Goal: Task Accomplishment & Management: Manage account settings

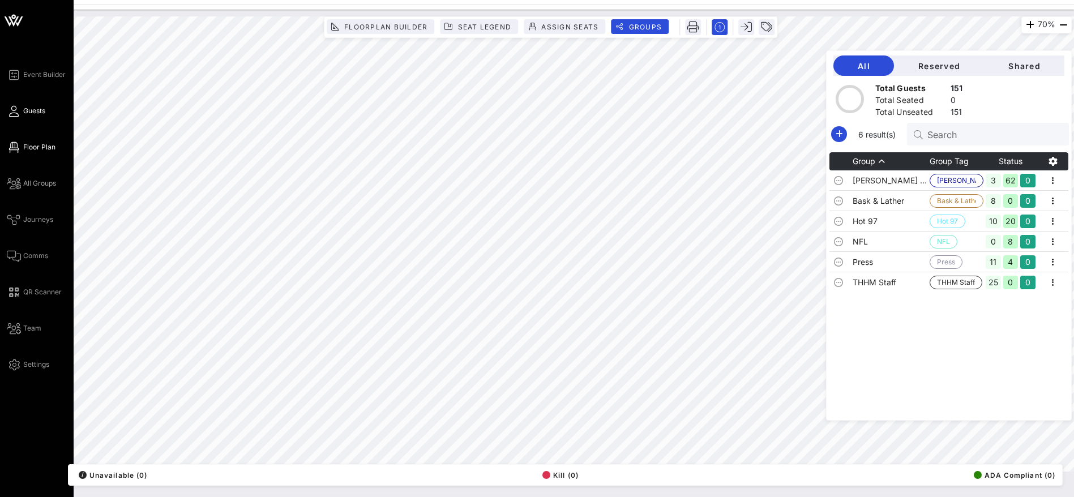
click at [31, 109] on span "Guests" at bounding box center [34, 111] width 22 height 10
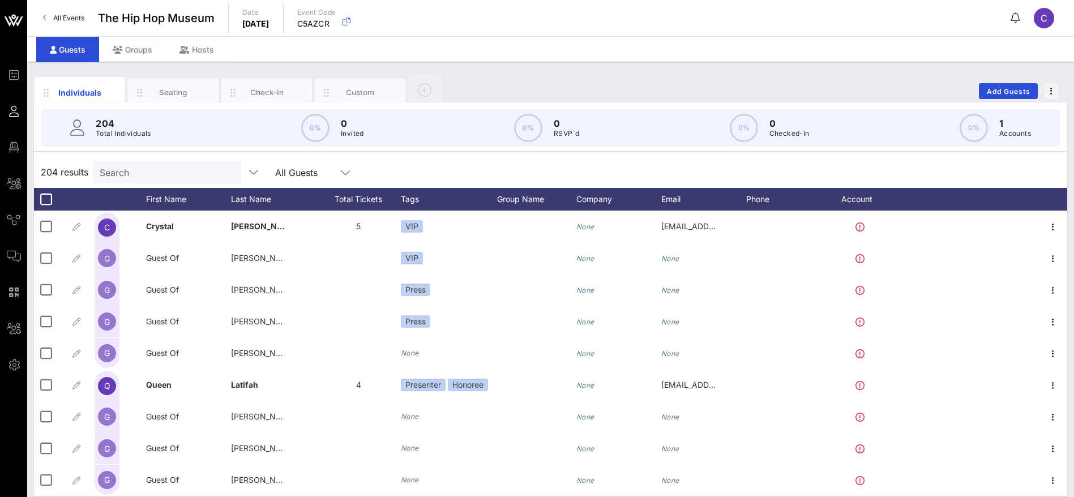
scroll to position [255, 0]
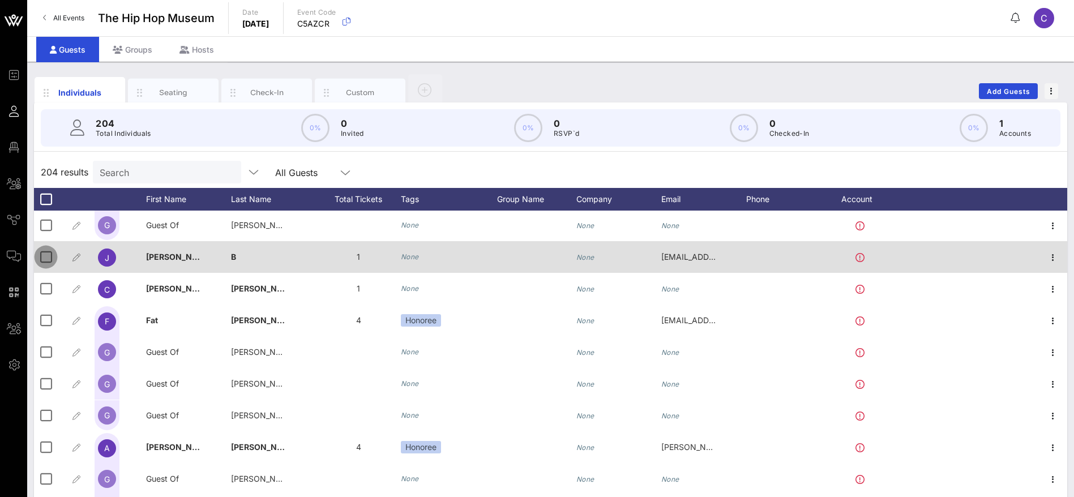
click at [46, 257] on div at bounding box center [45, 256] width 19 height 19
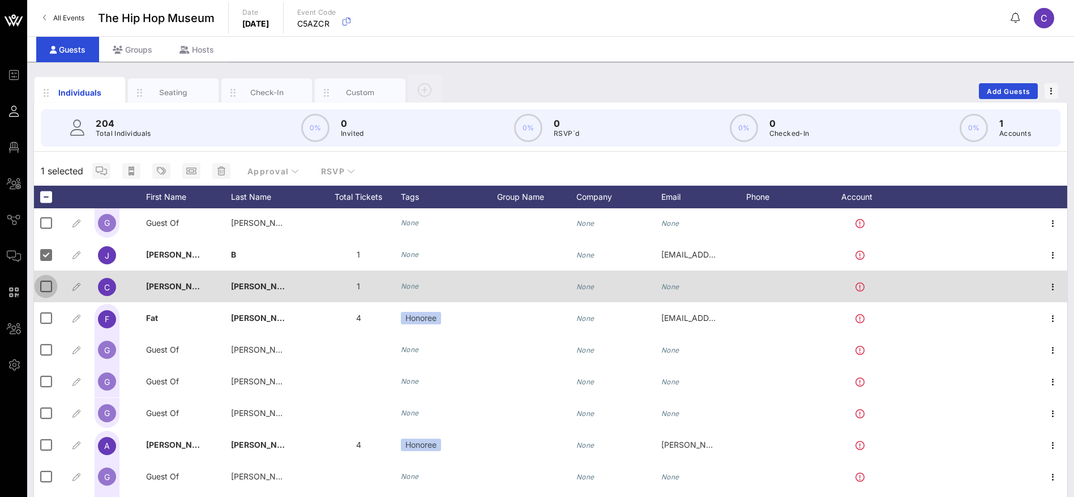
click at [48, 283] on div at bounding box center [45, 286] width 19 height 19
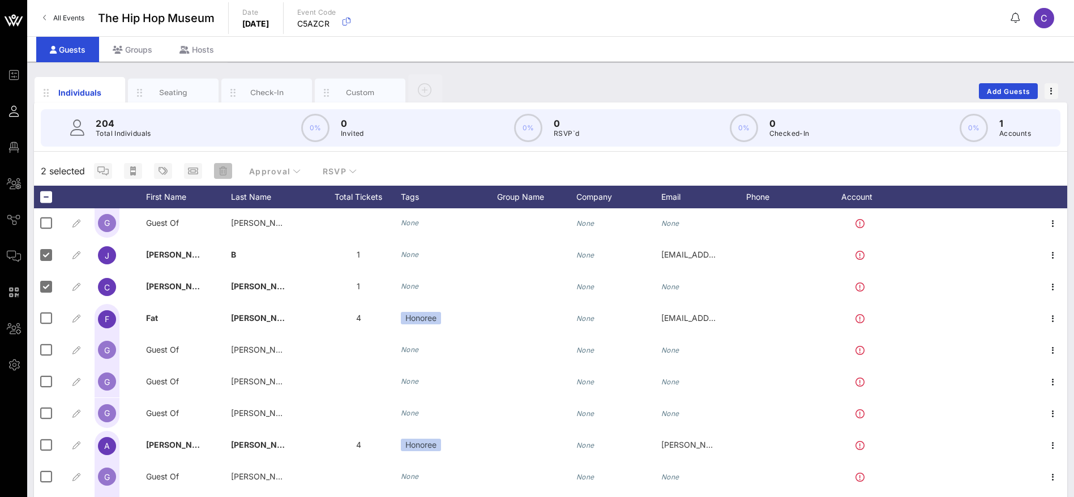
click at [224, 171] on icon "button" at bounding box center [223, 170] width 8 height 9
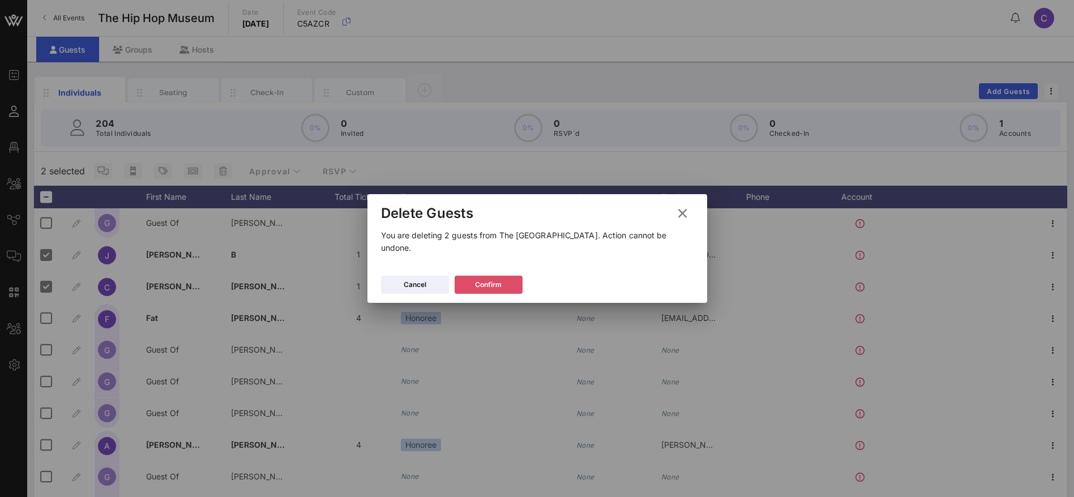
click at [487, 281] on icon at bounding box center [488, 284] width 8 height 7
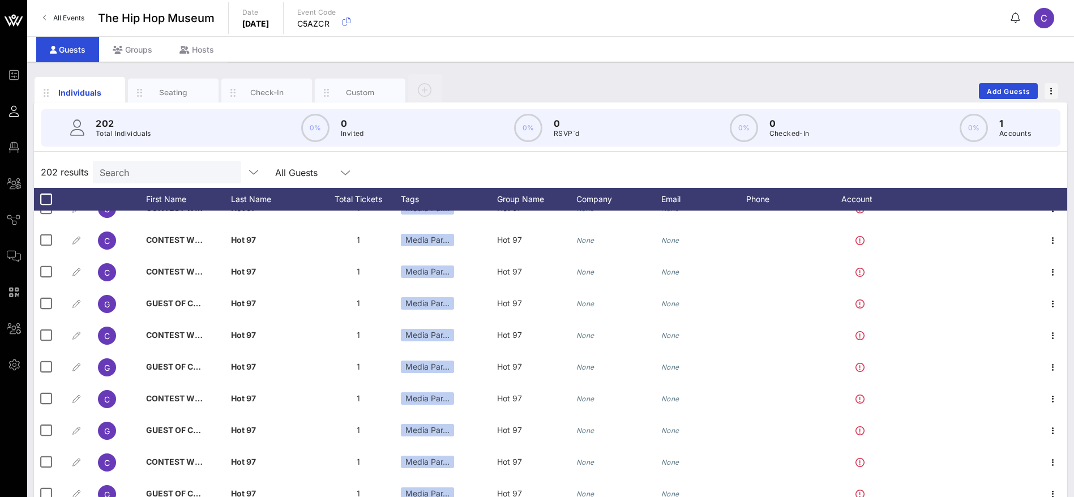
scroll to position [1528, 0]
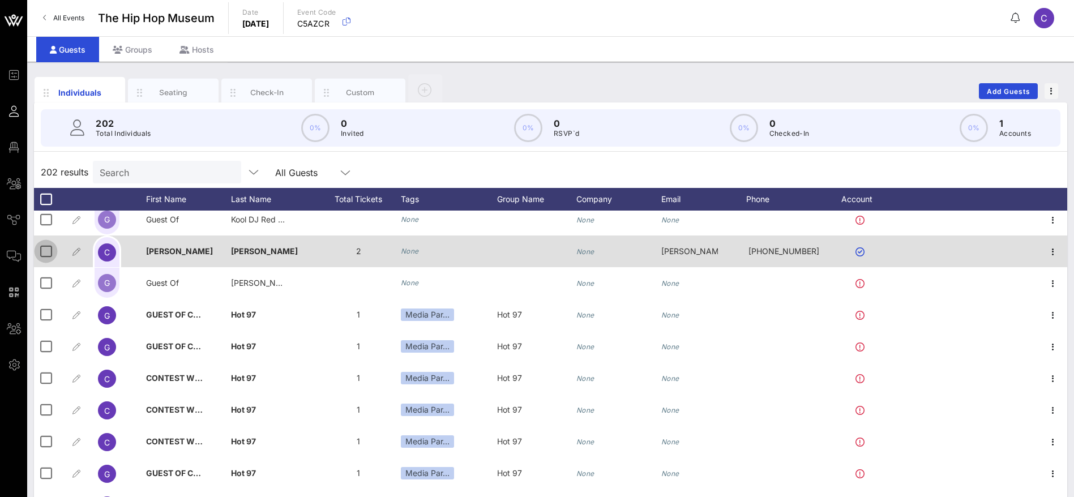
click at [49, 252] on div at bounding box center [45, 251] width 19 height 19
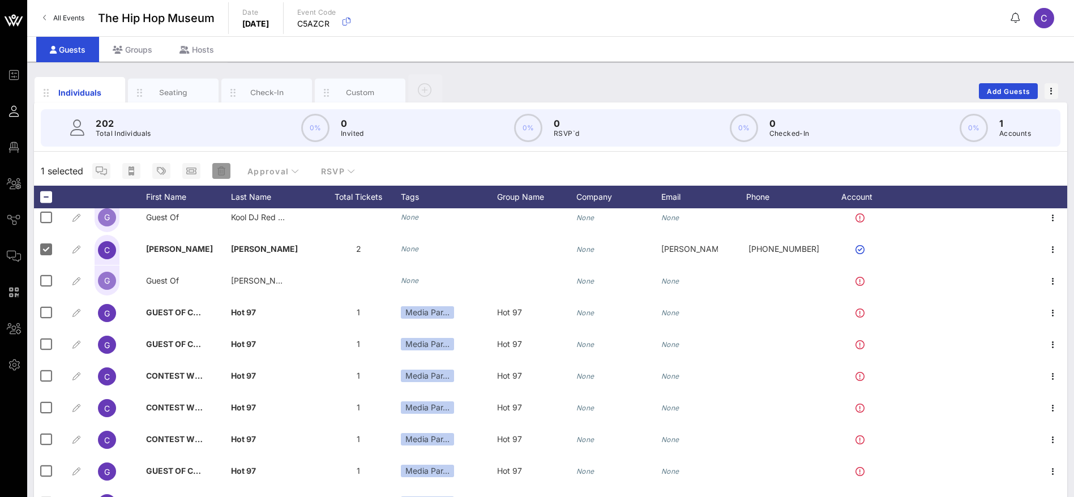
click at [224, 173] on icon "button" at bounding box center [221, 170] width 8 height 9
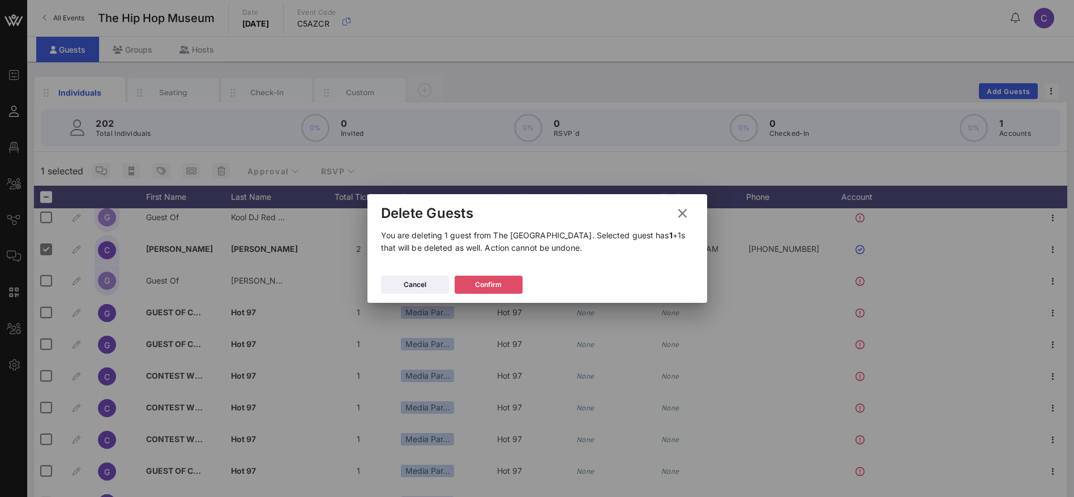
click at [492, 284] on div "Confirm" at bounding box center [488, 284] width 27 height 11
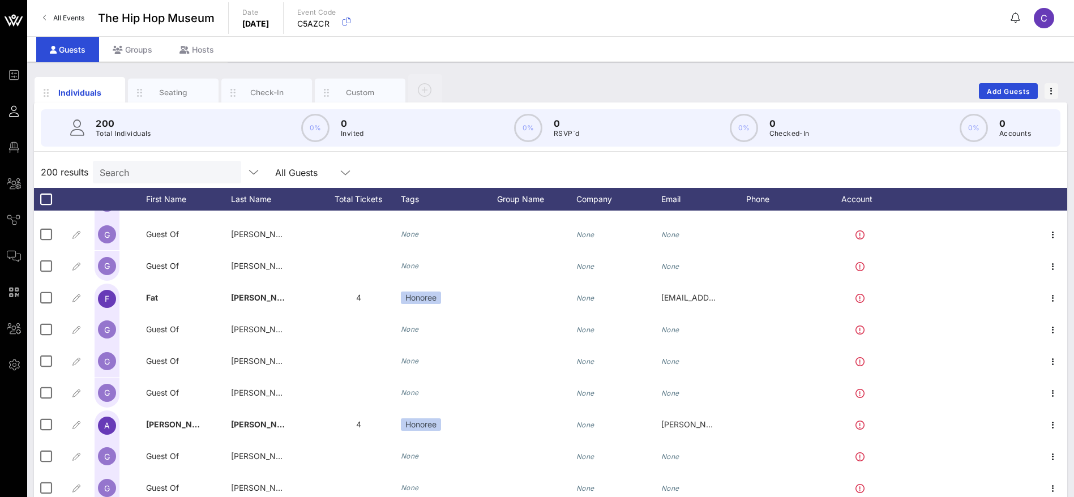
scroll to position [340, 0]
